Goal: Use online tool/utility: Use online tool/utility

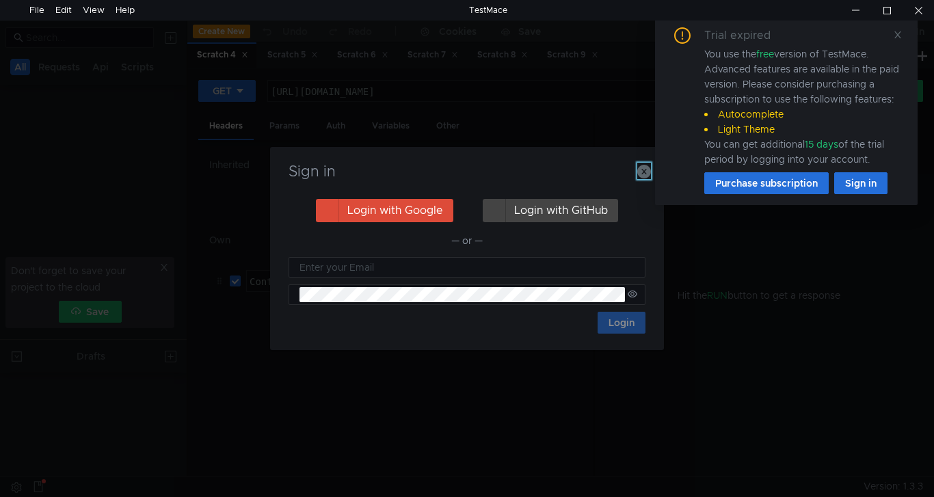
click at [641, 175] on icon "button" at bounding box center [644, 172] width 14 height 14
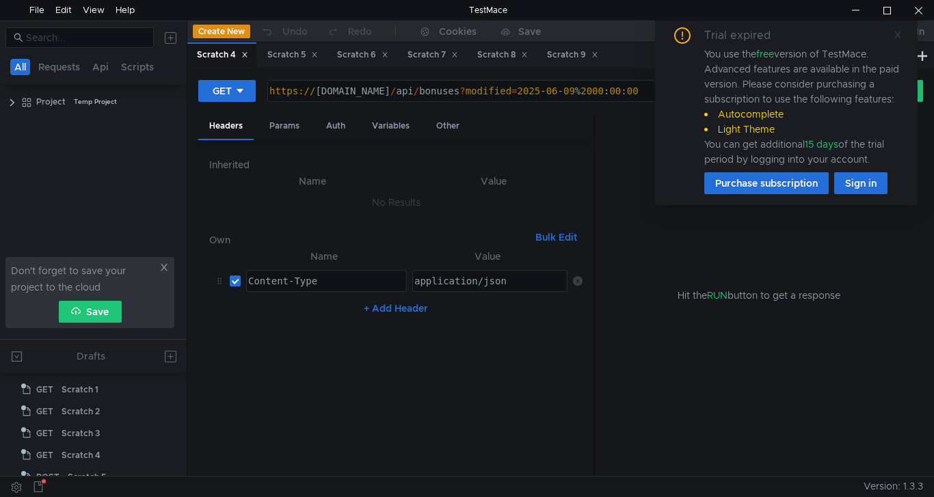
click at [899, 32] on icon at bounding box center [898, 35] width 10 height 10
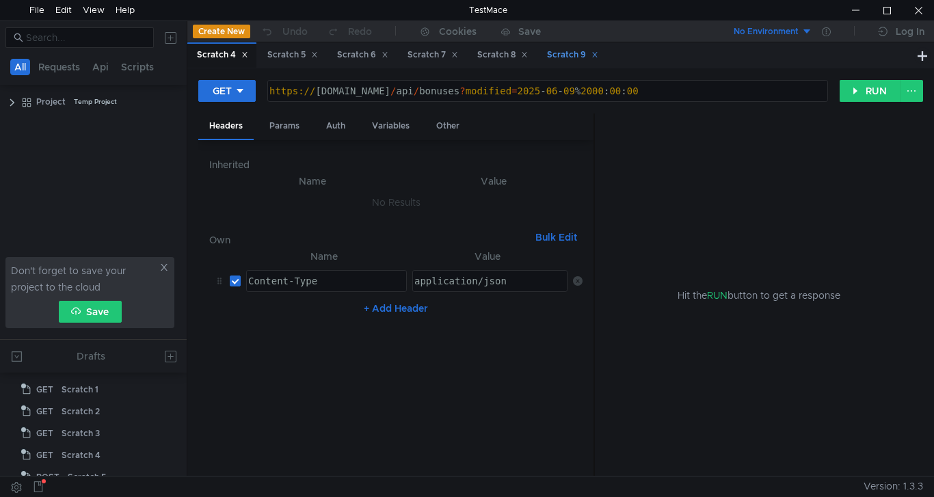
click at [561, 57] on div "Scratch 9" at bounding box center [572, 55] width 51 height 14
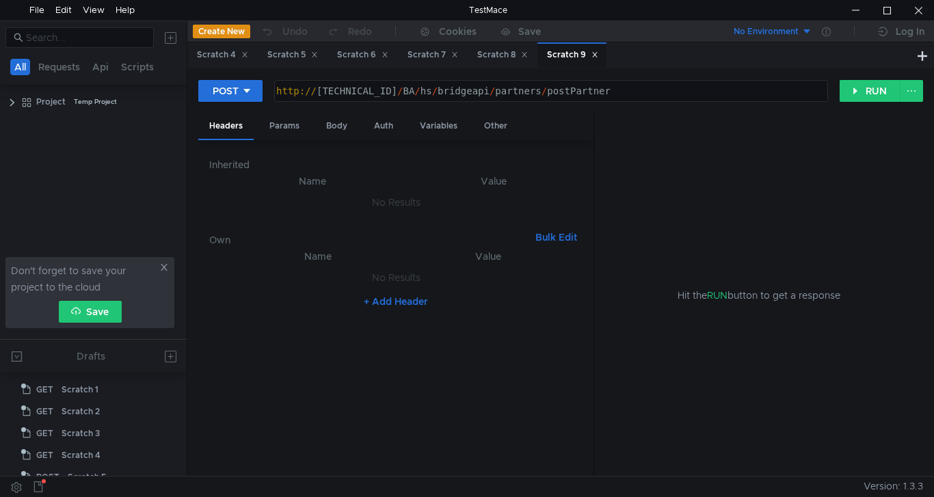
scroll to position [100, 0]
click at [269, 128] on div "Params" at bounding box center [284, 125] width 52 height 25
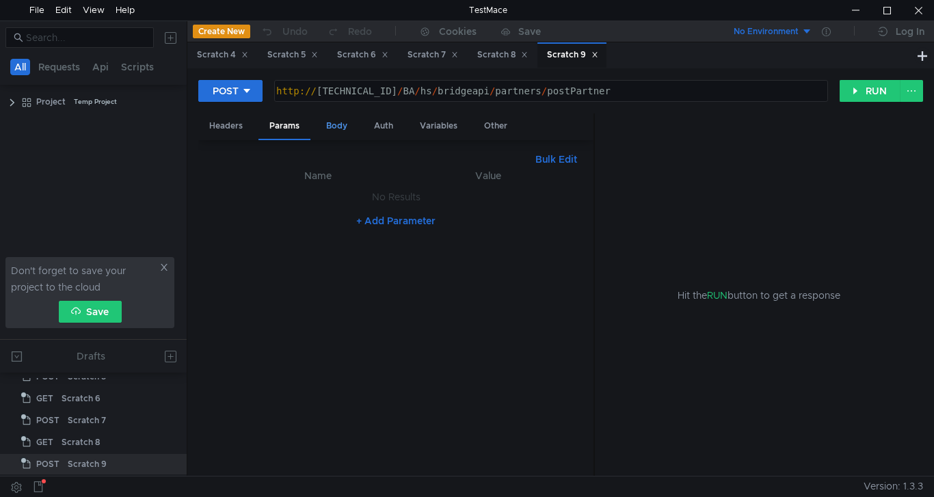
click at [332, 126] on div "Body" at bounding box center [336, 125] width 43 height 25
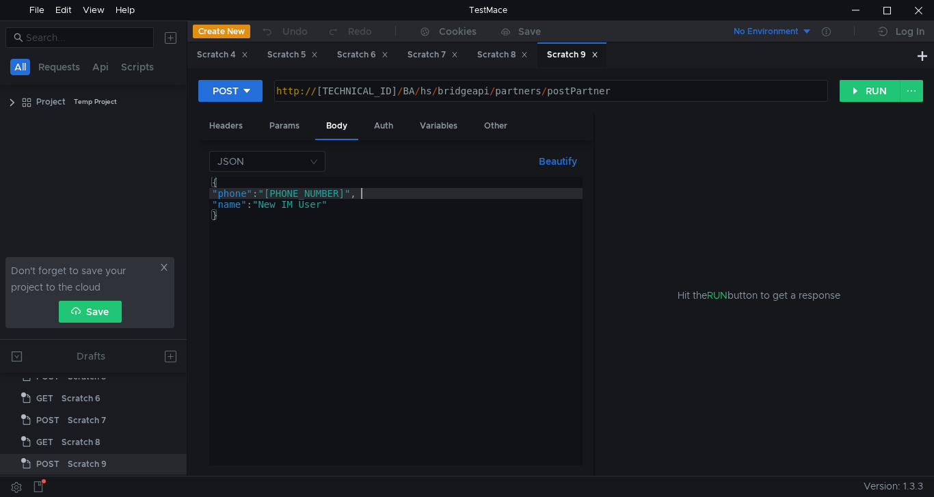
click at [362, 191] on div "{ "phone" : "+38 (068) 305-52-10" , "name" : "New IM User" }" at bounding box center [395, 332] width 373 height 310
click at [329, 204] on div "{ "phone" : "+38 (068) 305-51-10" , "name" : "New IM User" }" at bounding box center [395, 332] width 373 height 310
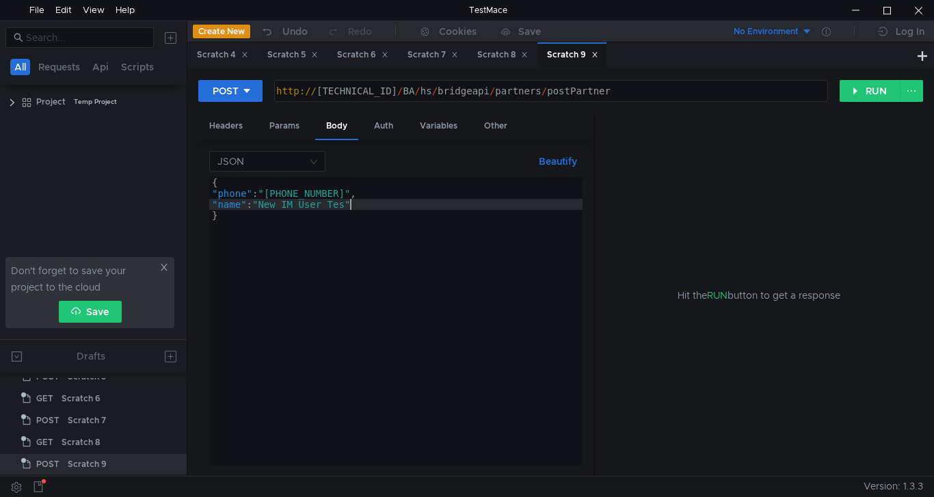
scroll to position [0, 10]
click at [867, 96] on button "RUN" at bounding box center [869, 91] width 61 height 22
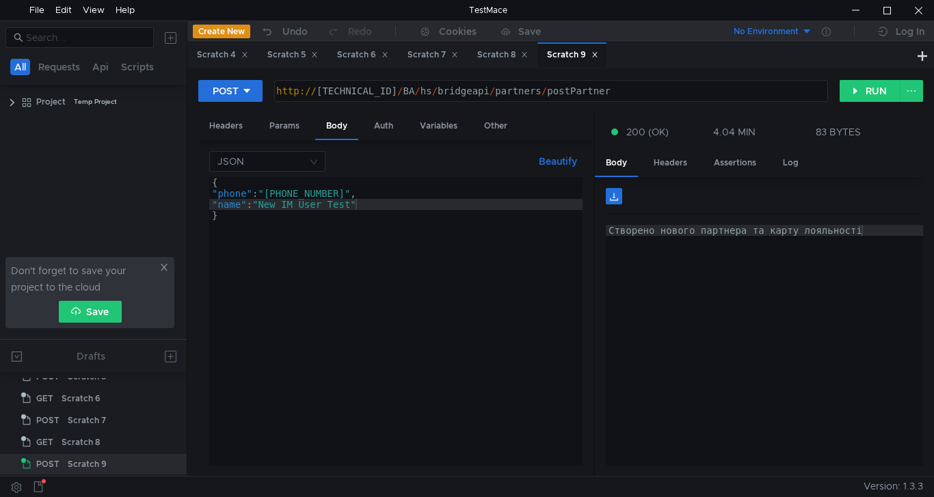
click at [363, 192] on div "{ "phone" : "+38 (068) 305-51-10" , "name" : "New IM User Test" }" at bounding box center [395, 332] width 373 height 310
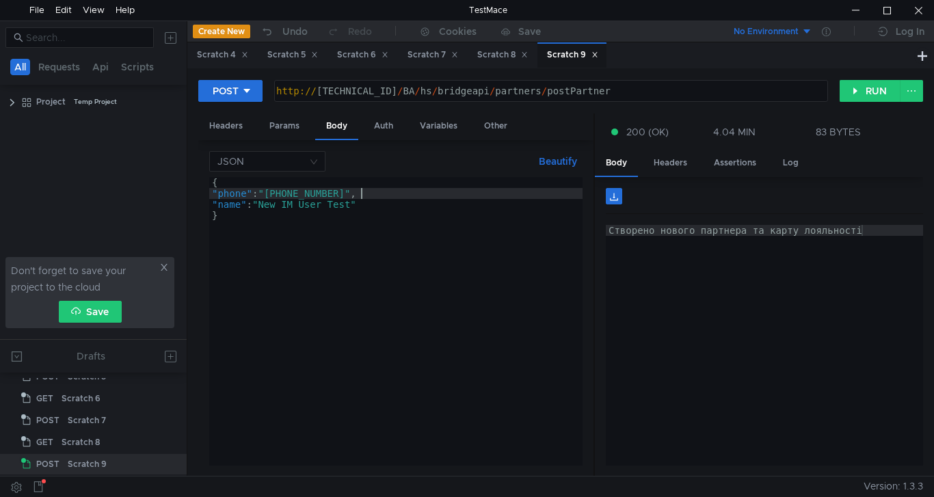
scroll to position [0, 11]
type textarea ""phone": "+38 (068) 305-50-10","
click at [872, 87] on button "RUN" at bounding box center [869, 91] width 61 height 22
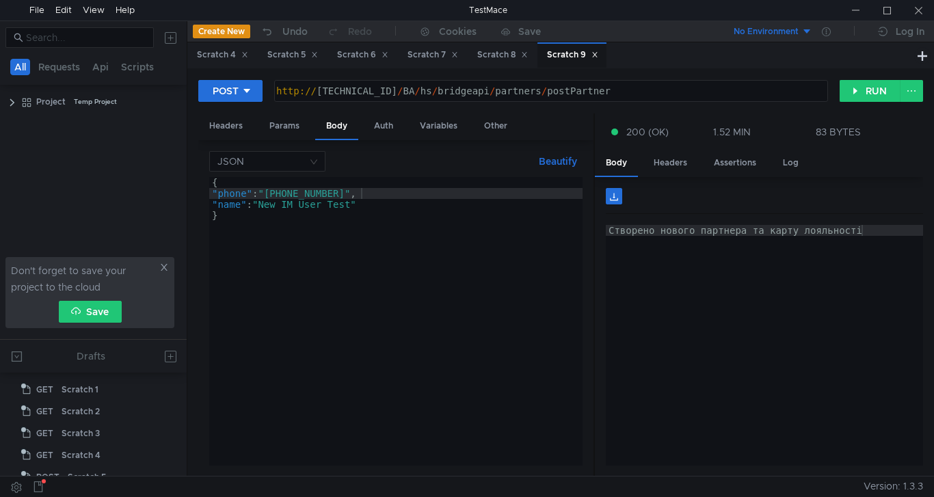
scroll to position [0, 11]
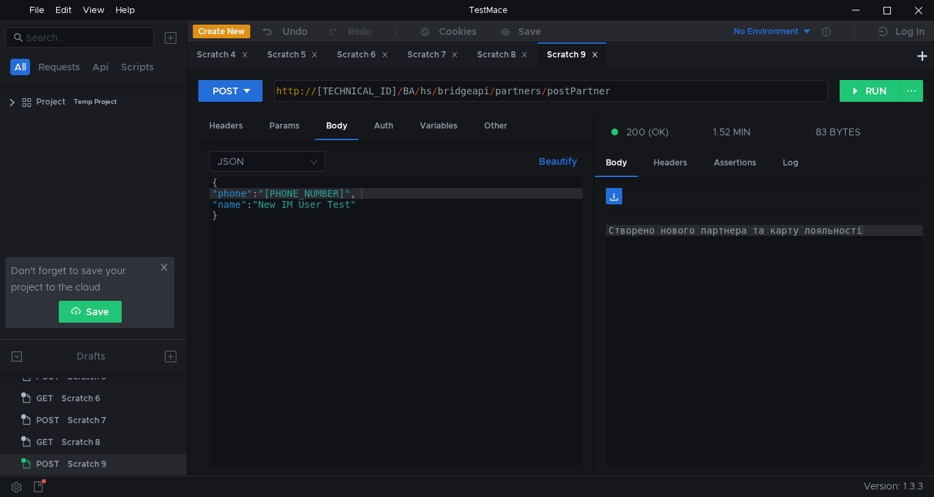
click at [362, 191] on div "{ "phone" : "[PHONE_NUMBER]" , "name" : "New IM User Test" }" at bounding box center [395, 332] width 373 height 310
click at [858, 92] on button "RUN" at bounding box center [869, 91] width 61 height 22
click at [363, 196] on div "{ "phone" : "+38 (068) 305-49-10" , "name" : "New IM User Test" }" at bounding box center [395, 332] width 373 height 310
type textarea ""phone": "+38 (068) 305-48-10","
click at [855, 94] on button "RUN" at bounding box center [869, 91] width 61 height 22
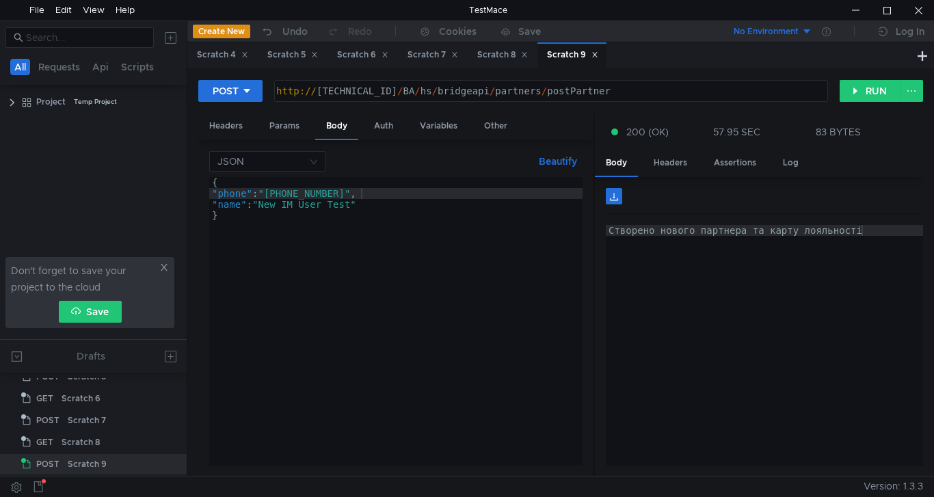
click at [360, 193] on div "{ "phone" : "+38 (068) 305-48-10" , "name" : "New IM User Test" }" at bounding box center [395, 332] width 373 height 310
type textarea ""phone": "+38 (068) 305-47-10","
click at [849, 96] on button "RUN" at bounding box center [869, 91] width 61 height 22
click at [879, 86] on button "RUN" at bounding box center [869, 91] width 61 height 22
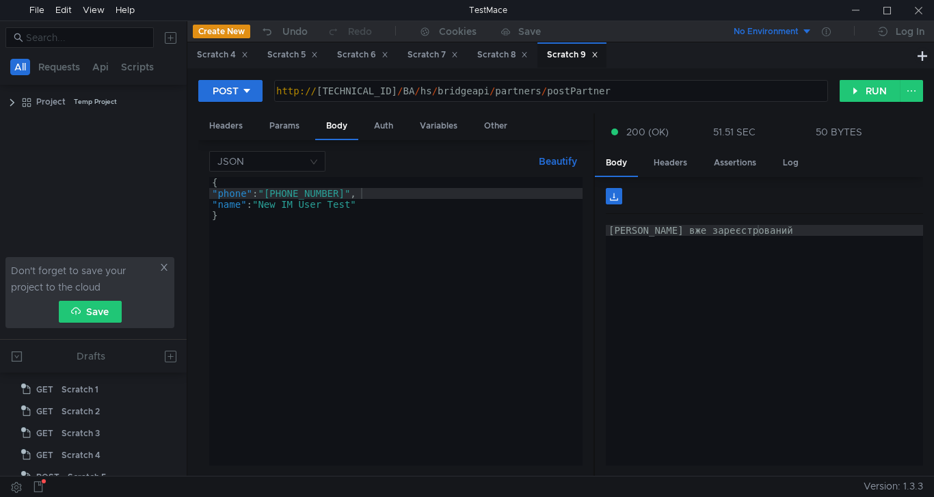
scroll to position [0, 11]
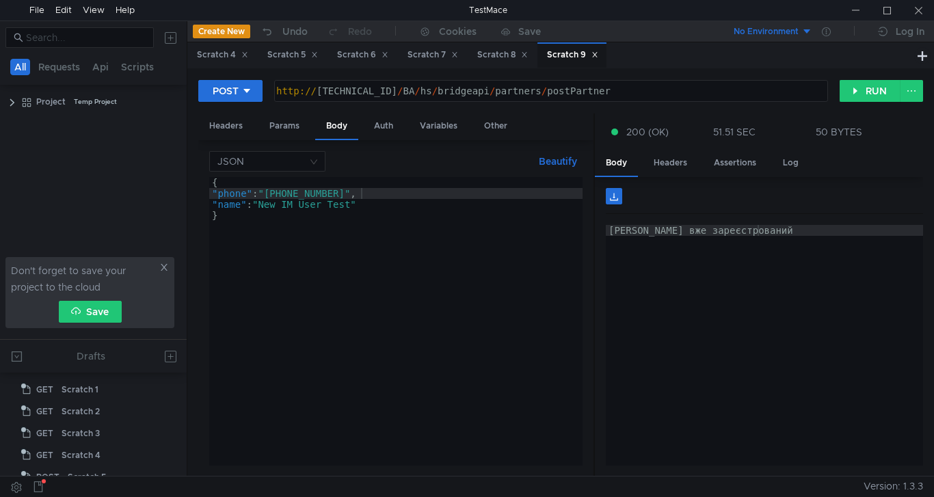
scroll to position [0, 11]
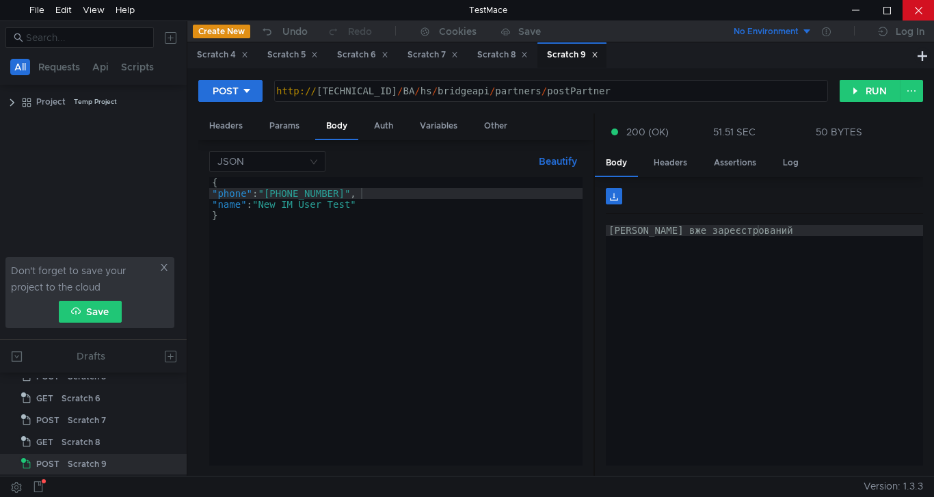
click at [916, 12] on div at bounding box center [917, 10] width 31 height 21
